Goal: Task Accomplishment & Management: Manage account settings

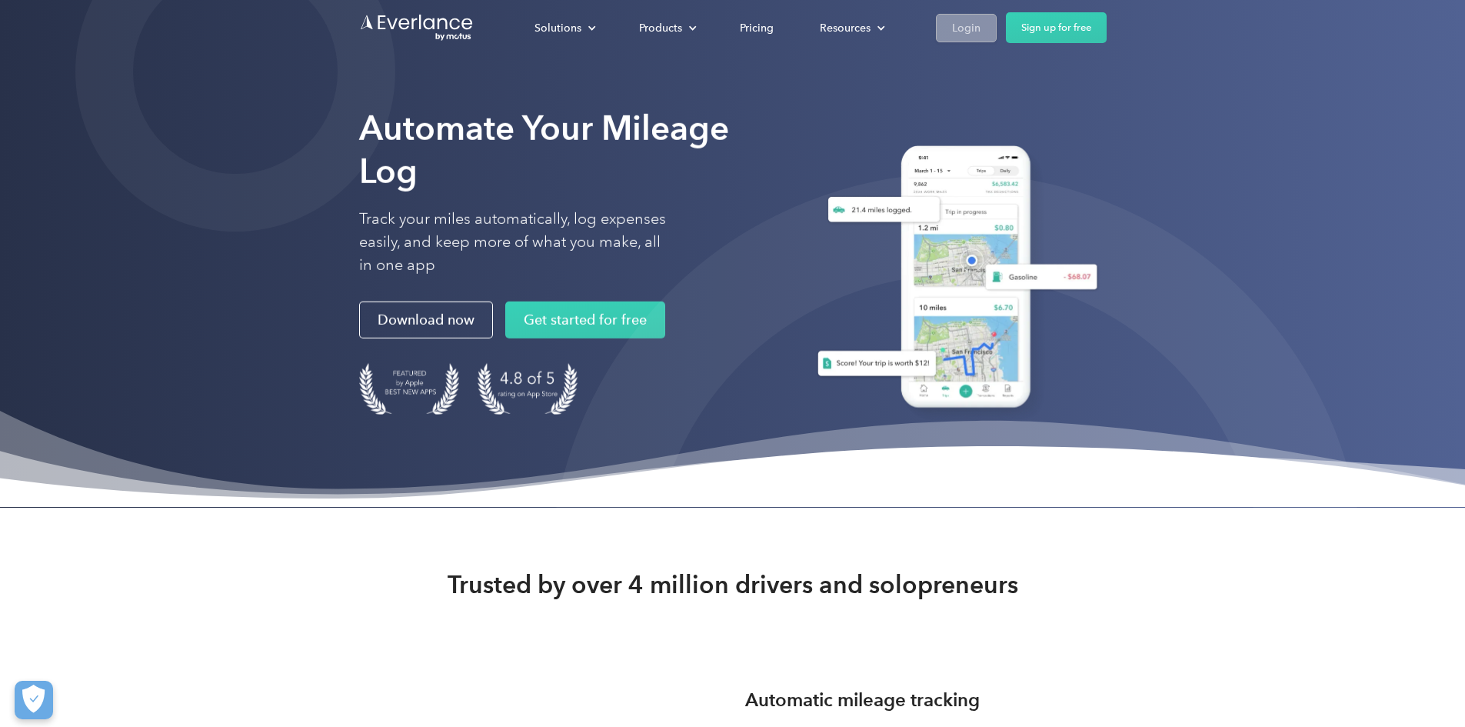
click at [980, 22] on div "Login" at bounding box center [966, 27] width 28 height 19
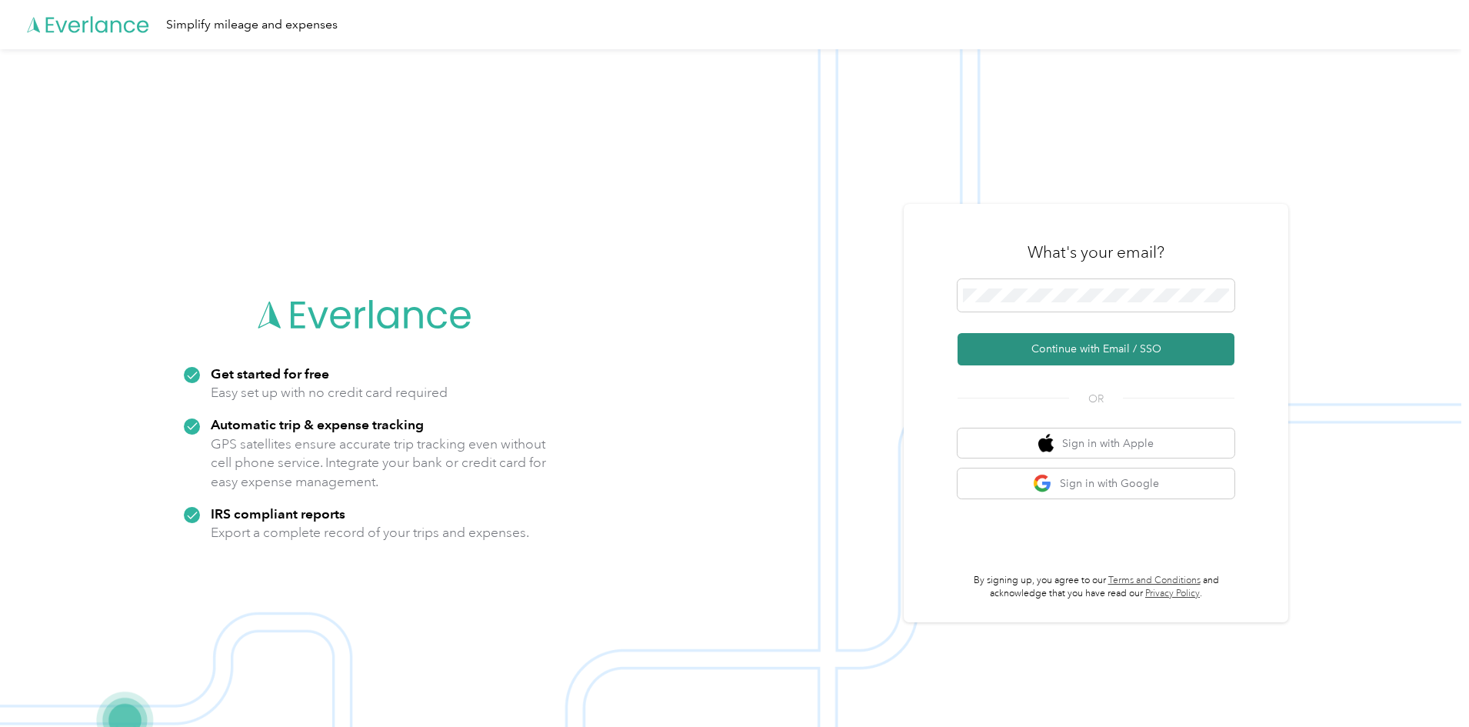
click at [1082, 351] on button "Continue with Email / SSO" at bounding box center [1095, 349] width 277 height 32
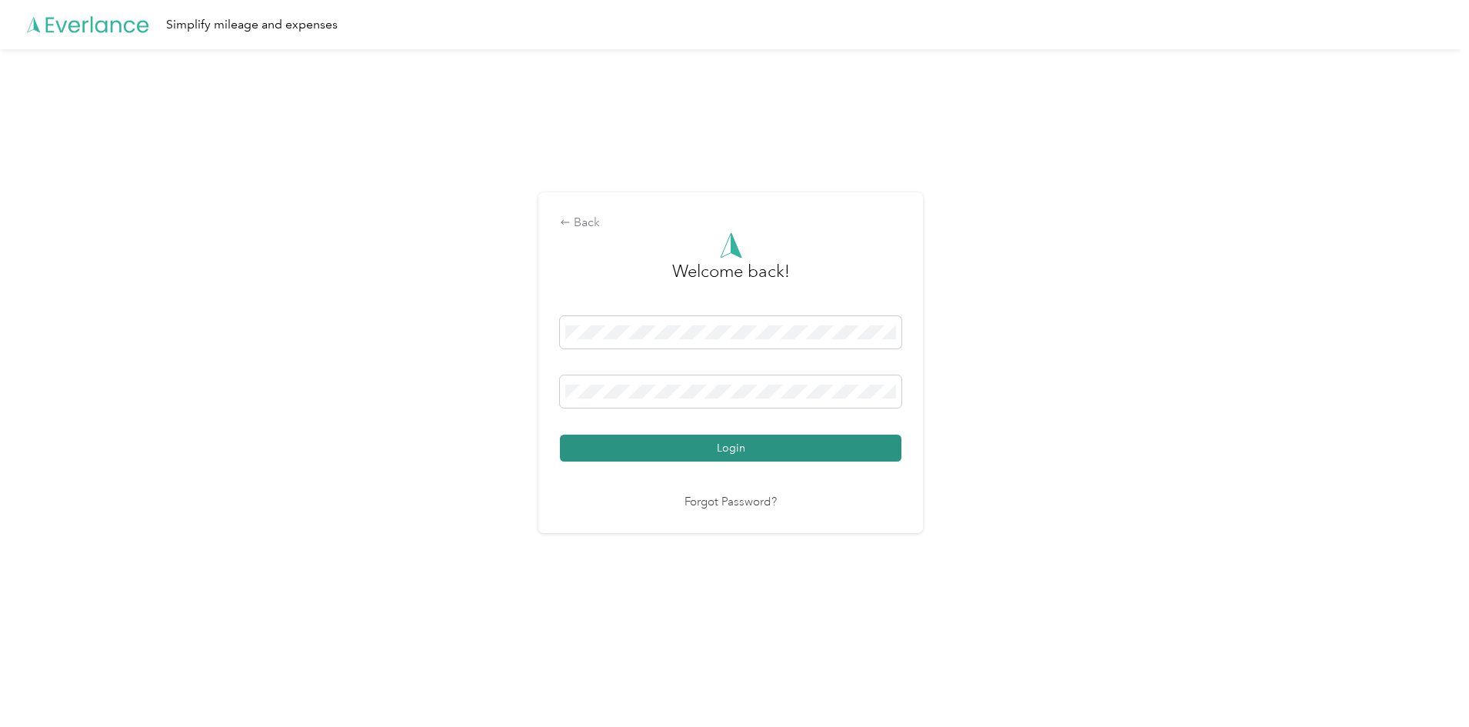
click at [707, 444] on button "Login" at bounding box center [730, 447] width 341 height 27
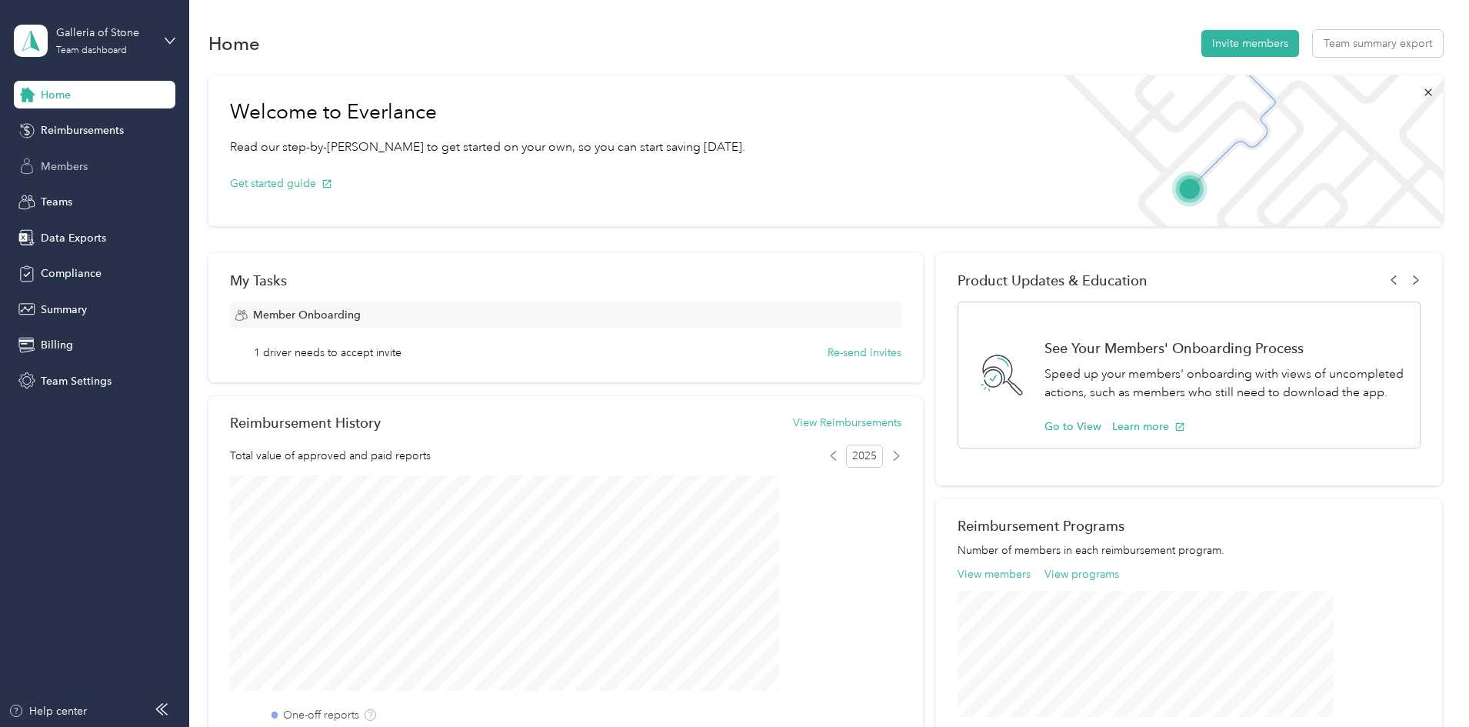
click at [75, 159] on span "Members" at bounding box center [64, 166] width 47 height 16
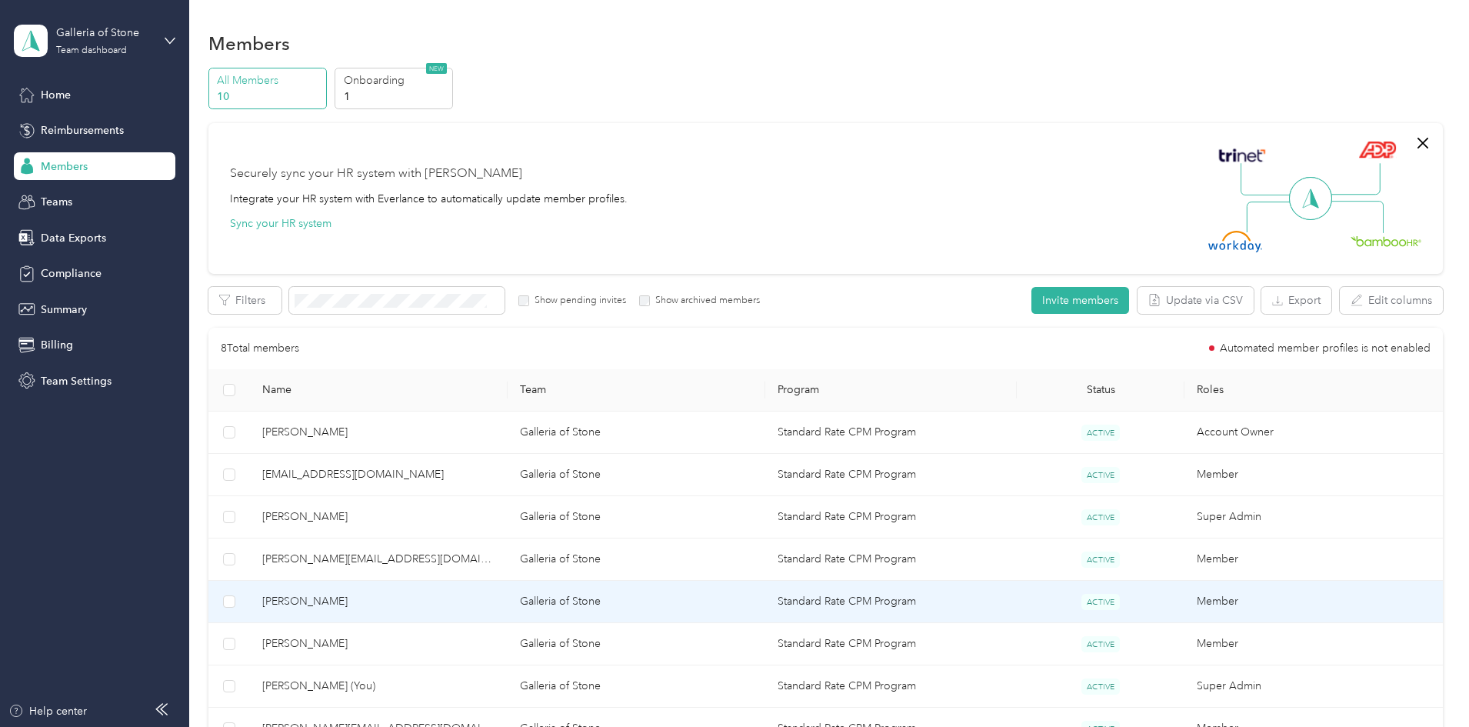
click at [398, 594] on span "[PERSON_NAME]" at bounding box center [378, 601] width 233 height 17
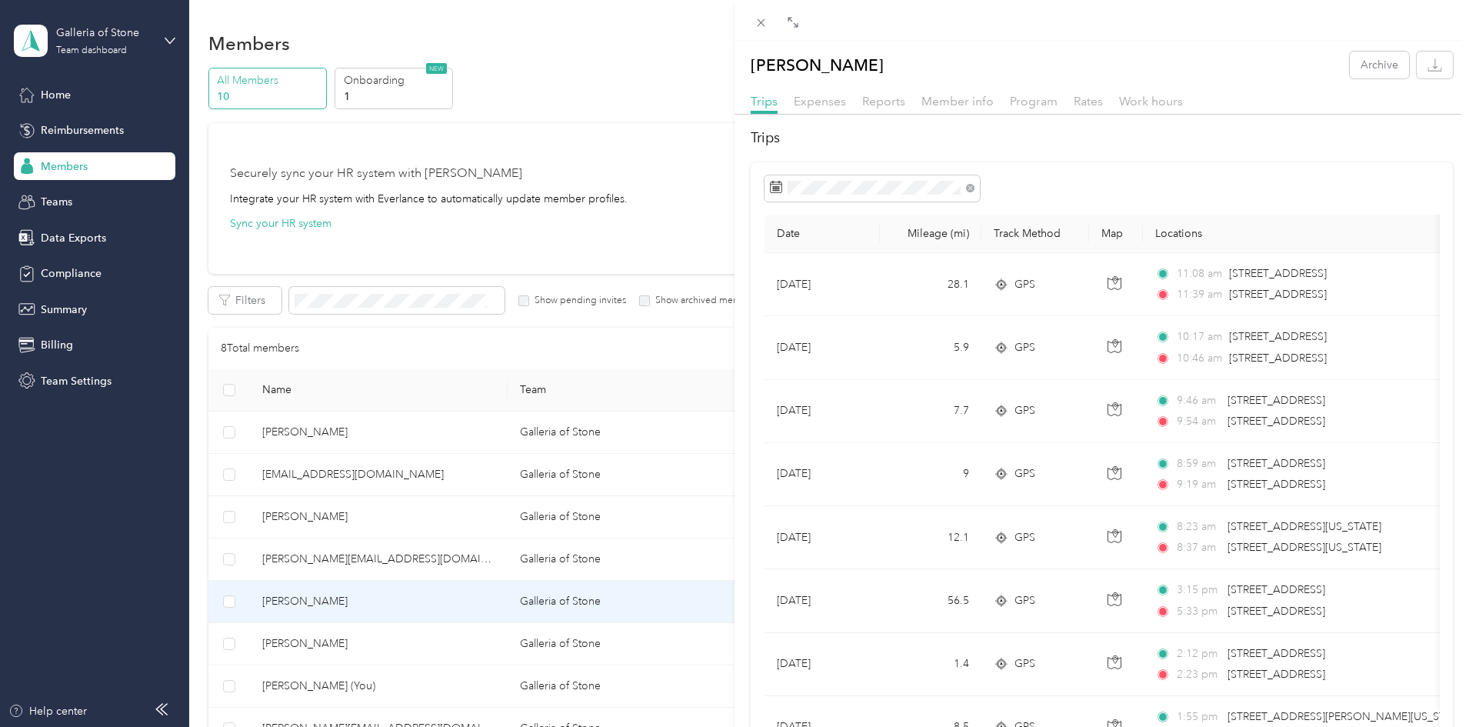
click at [829, 92] on div "Expenses" at bounding box center [820, 101] width 52 height 19
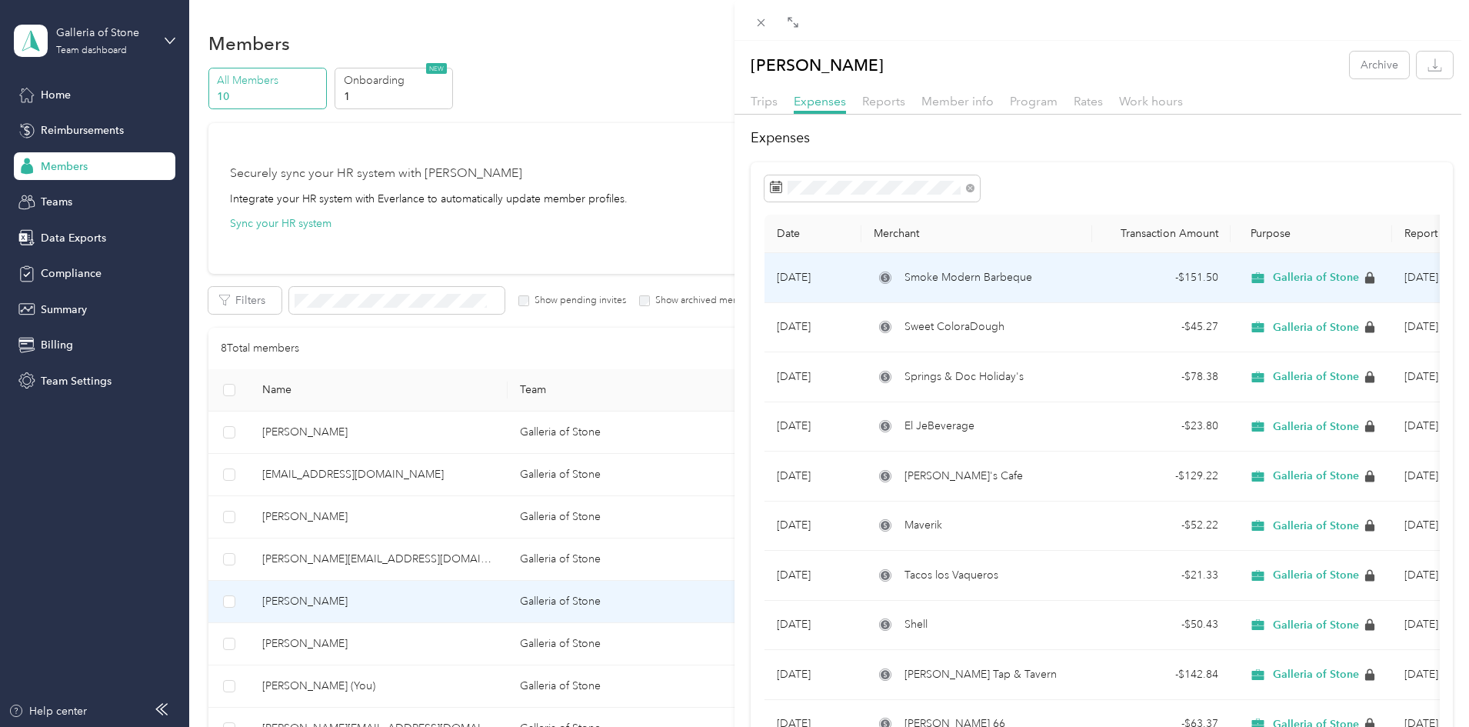
click at [984, 273] on span "Smoke Modern Barbeque" at bounding box center [968, 277] width 128 height 17
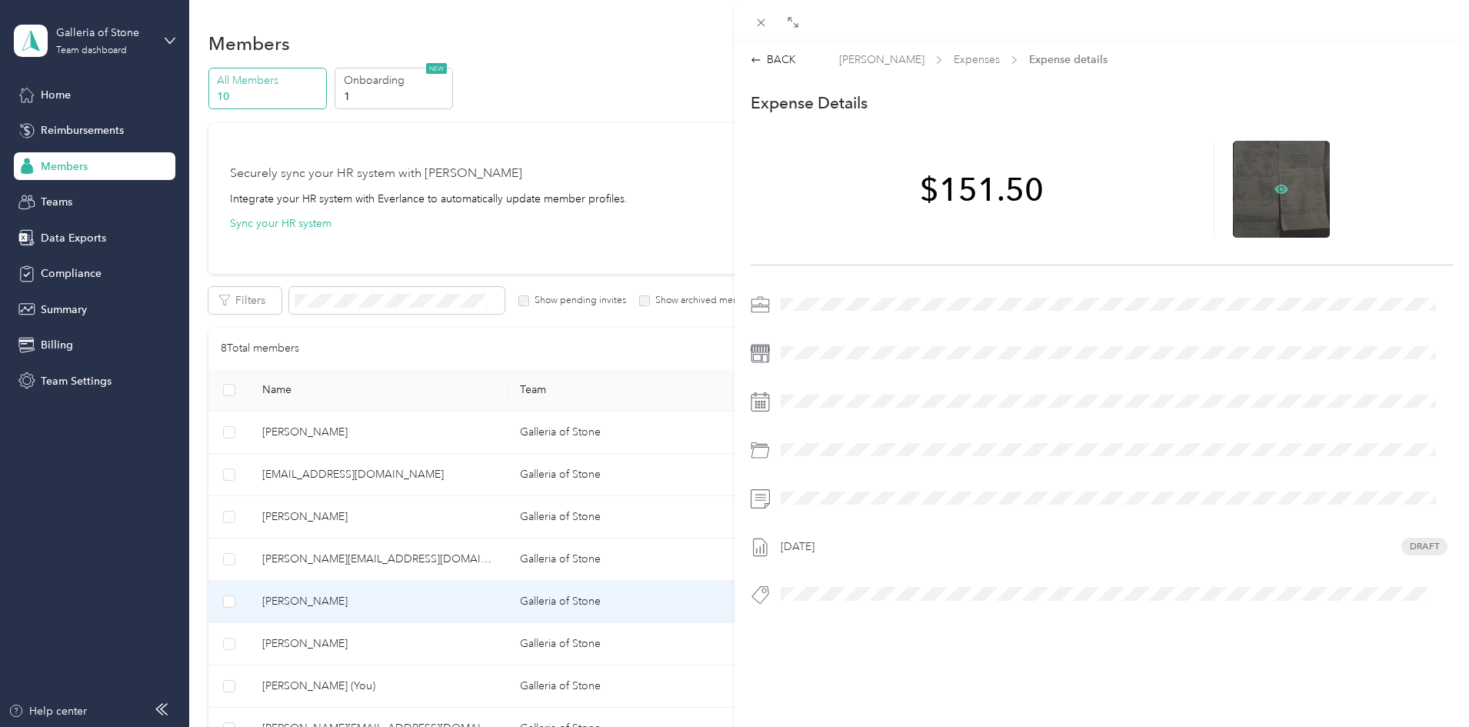
click at [1274, 187] on icon at bounding box center [1281, 188] width 14 height 9
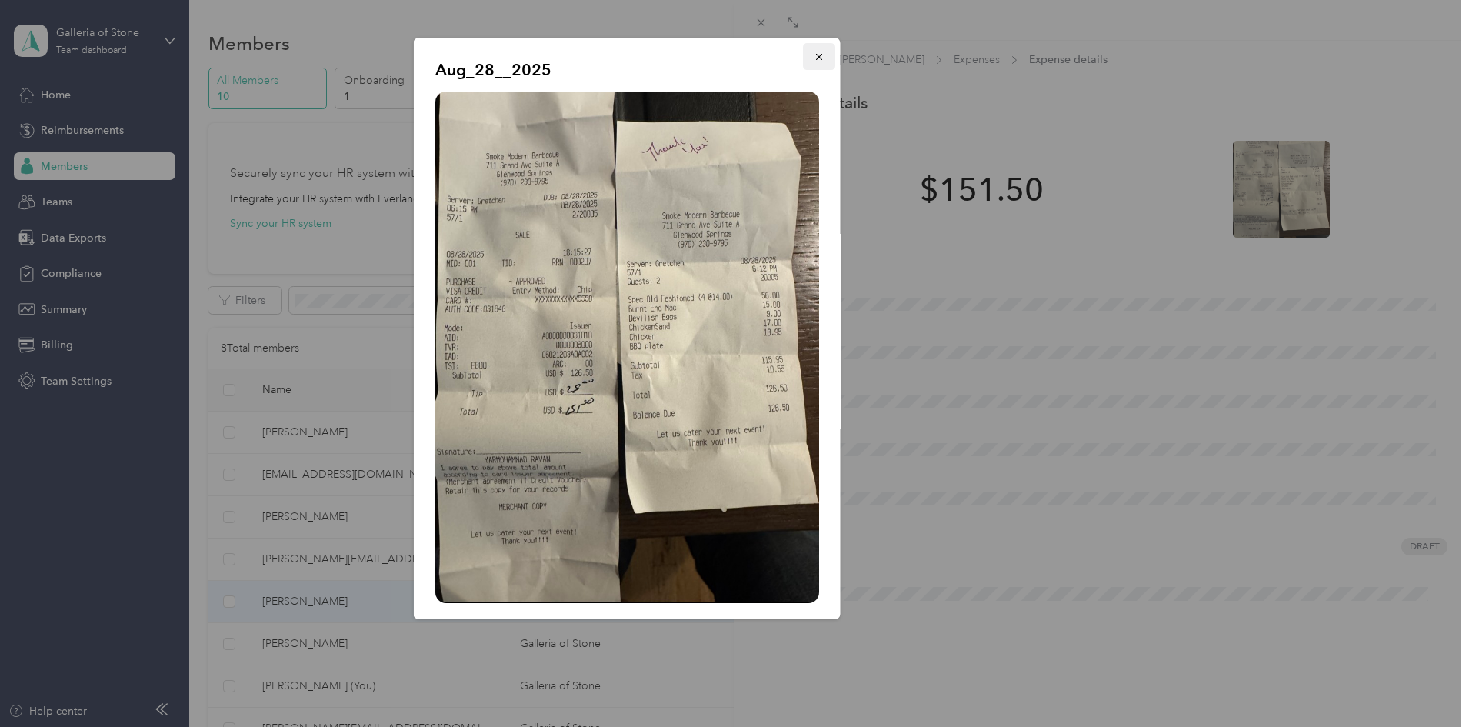
click at [814, 51] on span "button" at bounding box center [819, 56] width 11 height 13
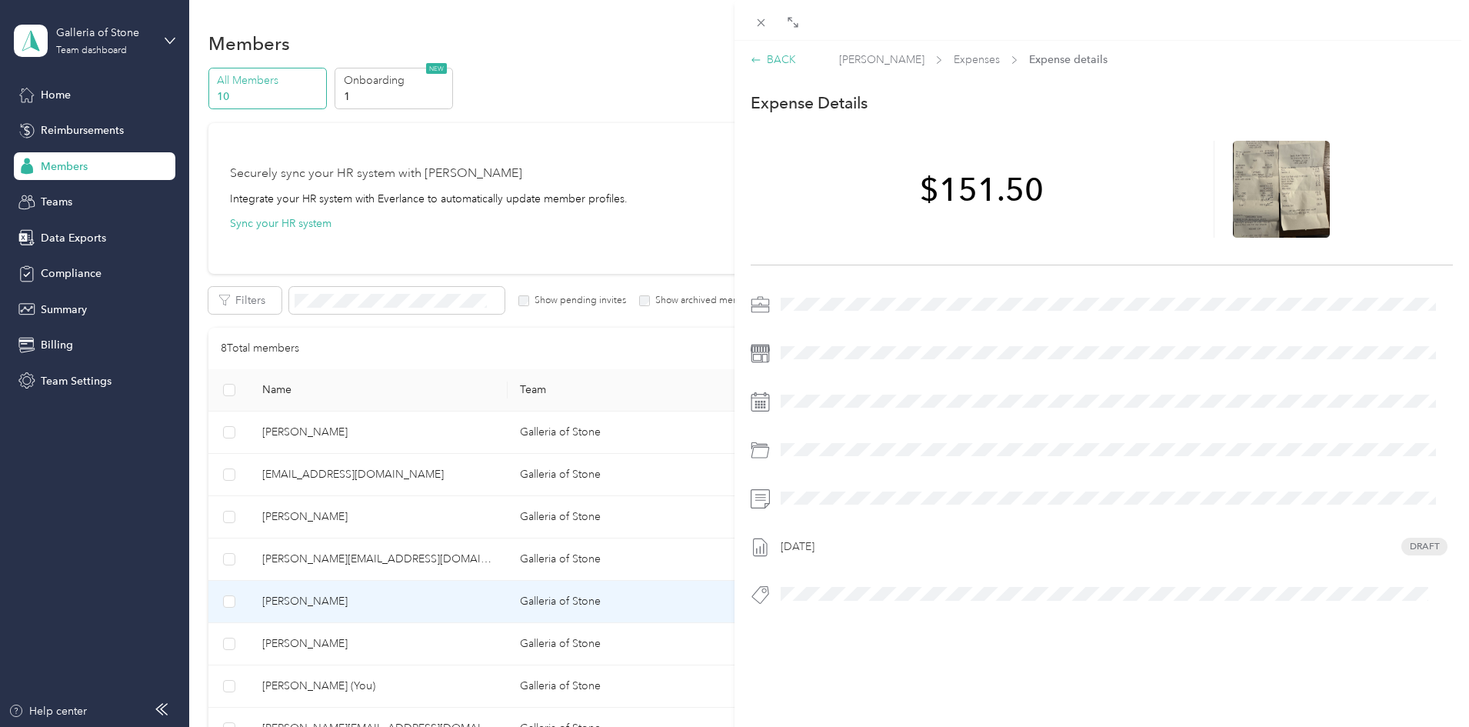
click at [773, 55] on div "BACK" at bounding box center [773, 60] width 45 height 16
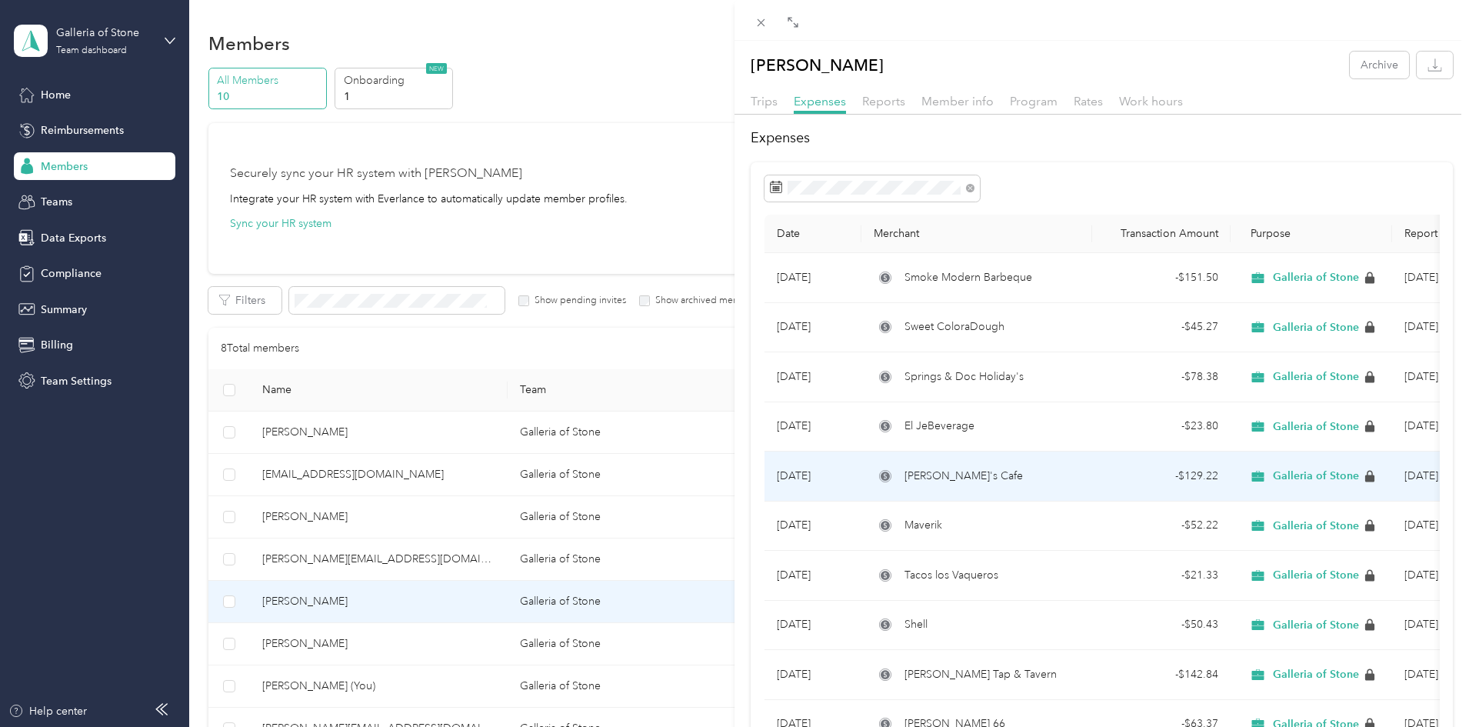
click at [944, 474] on span "Ming's Cafe" at bounding box center [963, 476] width 118 height 17
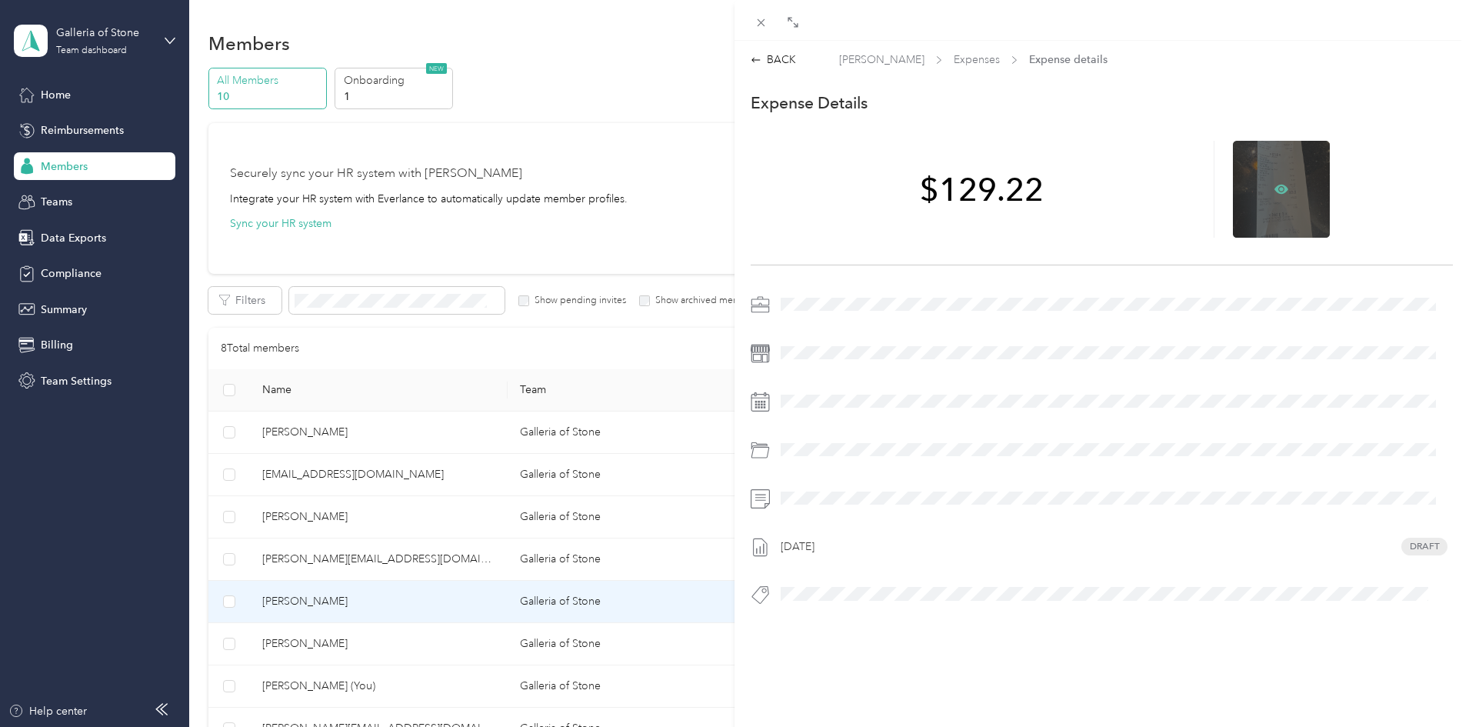
click at [1277, 189] on icon at bounding box center [1281, 189] width 14 height 14
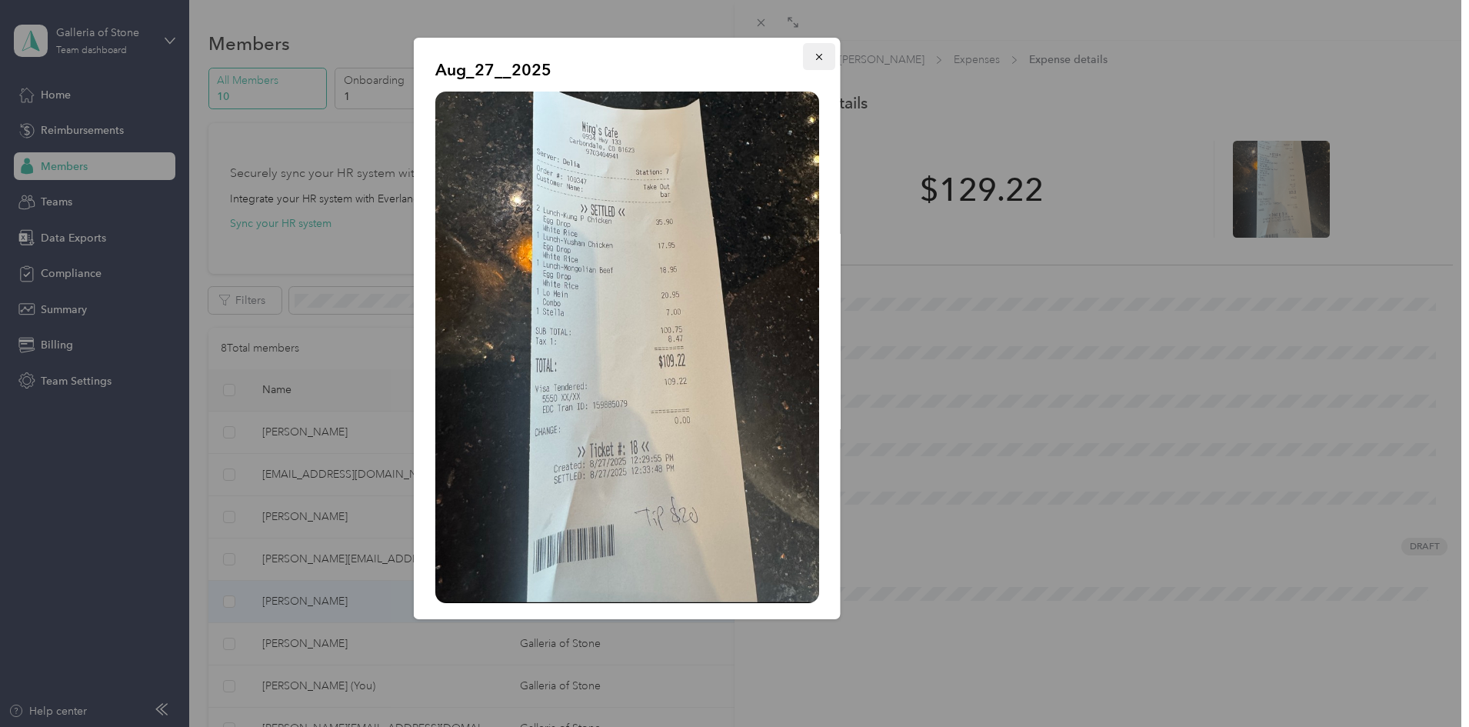
click at [814, 55] on icon "button" at bounding box center [819, 57] width 11 height 11
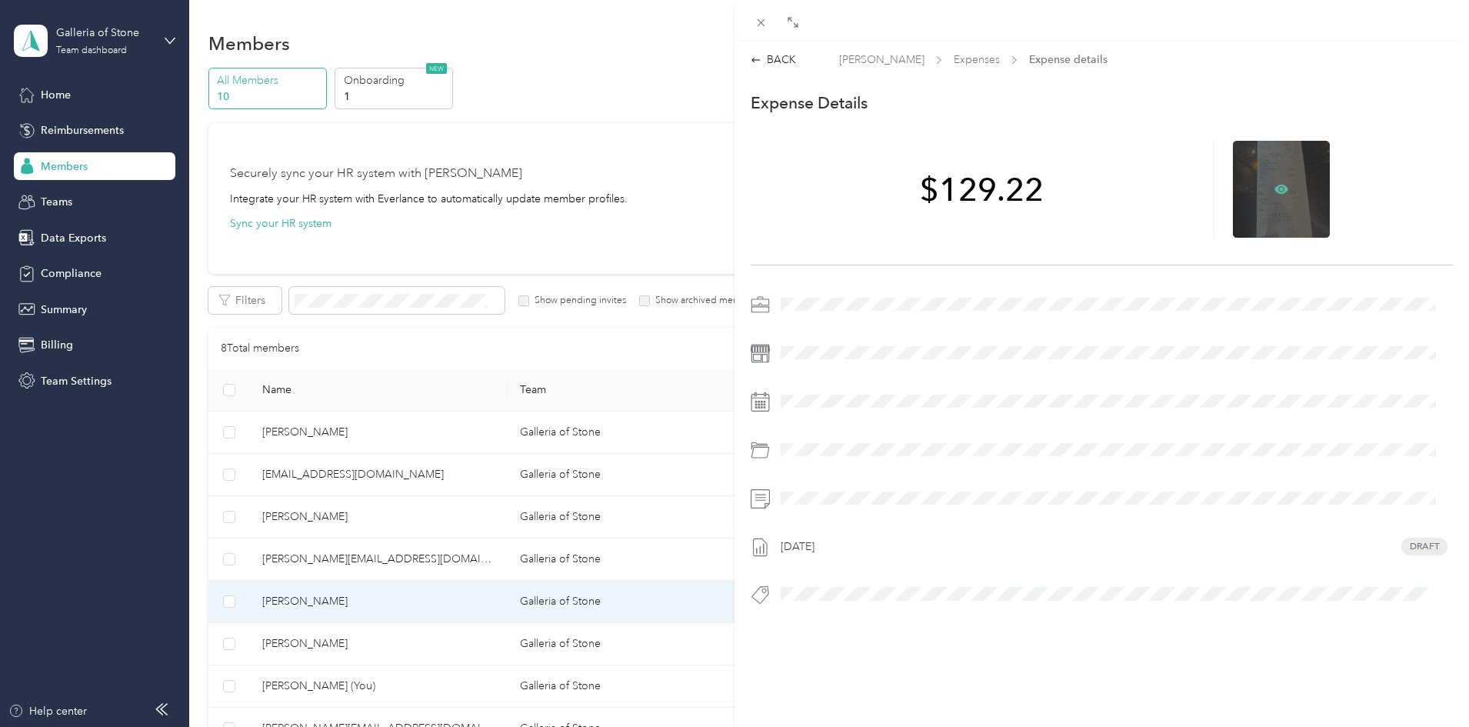
click at [1274, 185] on icon at bounding box center [1281, 188] width 14 height 9
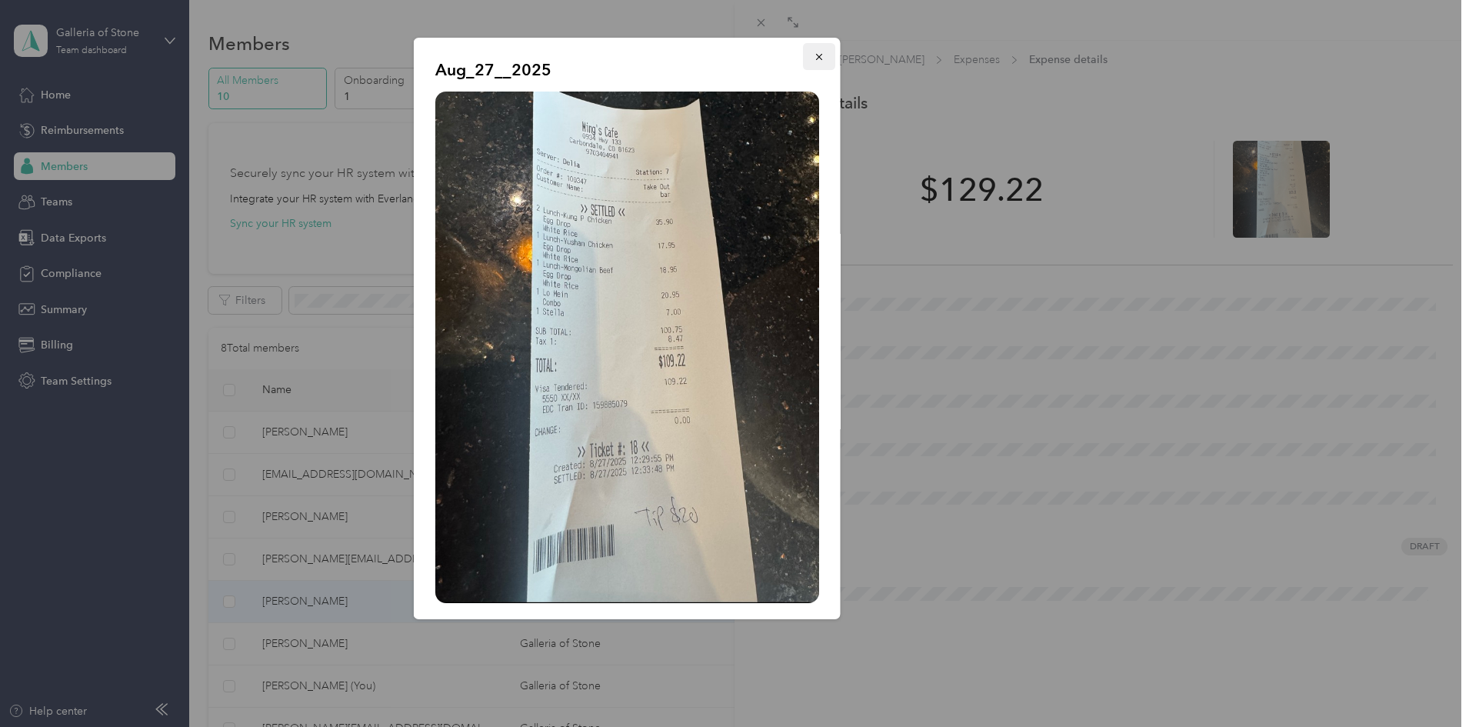
click at [815, 55] on icon "button" at bounding box center [818, 57] width 6 height 6
